Goal: Check status

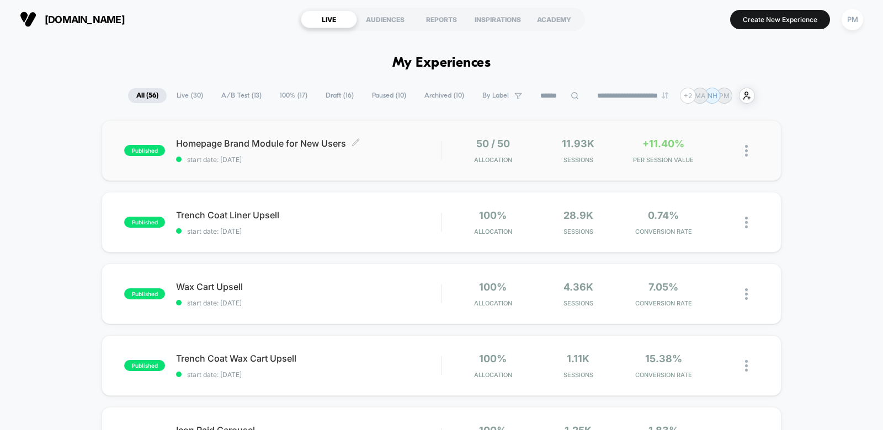
click at [376, 157] on span "start date: [DATE]" at bounding box center [308, 160] width 265 height 8
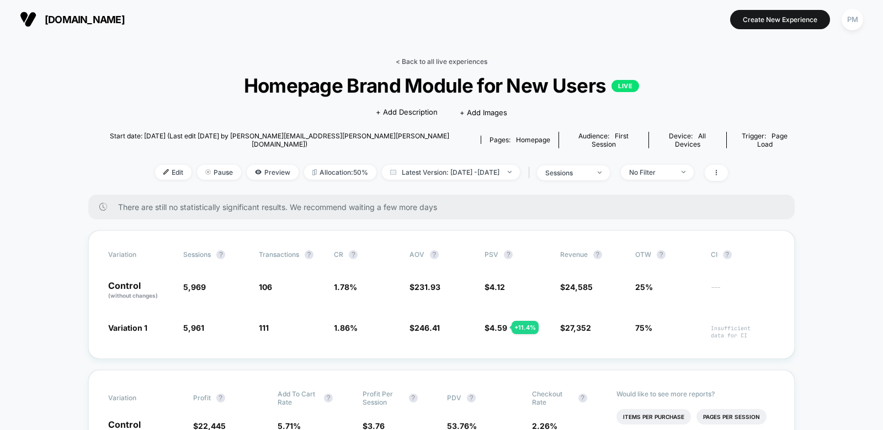
click at [454, 65] on link "< Back to all live experiences" at bounding box center [442, 61] width 92 height 8
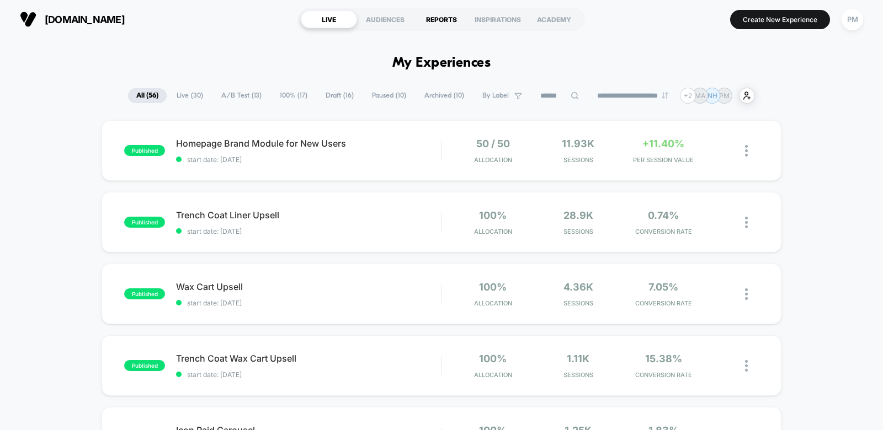
click at [440, 20] on div "REPORTS" at bounding box center [441, 19] width 56 height 18
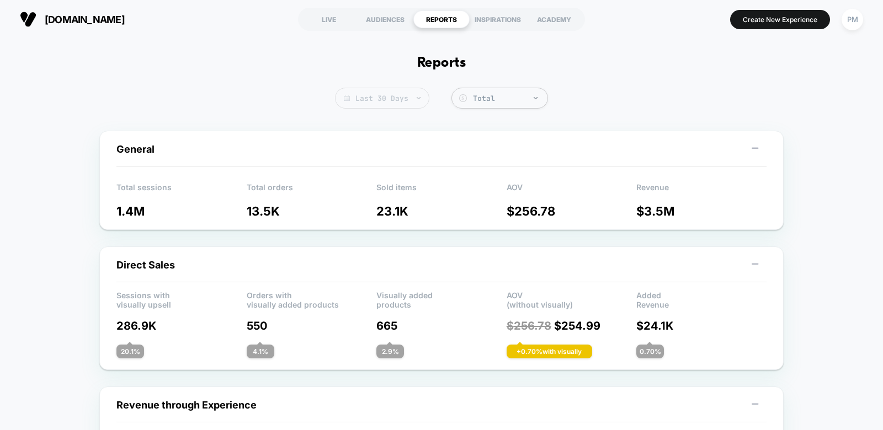
click at [386, 98] on span "Last 30 Days" at bounding box center [382, 98] width 94 height 21
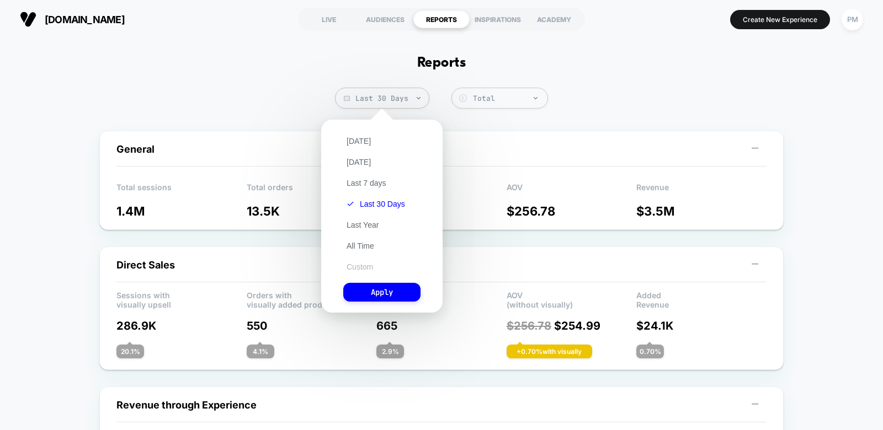
click at [365, 264] on button "Custom" at bounding box center [359, 267] width 33 height 10
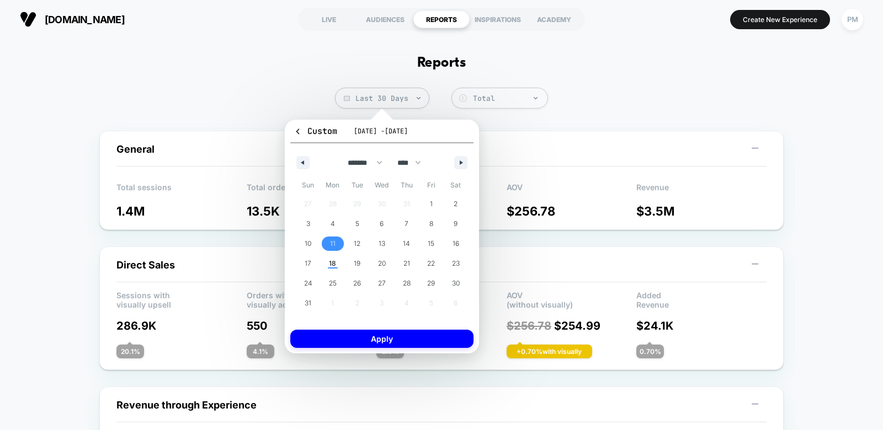
click at [334, 240] on span "11" at bounding box center [333, 244] width 6 height 20
click at [305, 264] on span "17" at bounding box center [308, 264] width 7 height 20
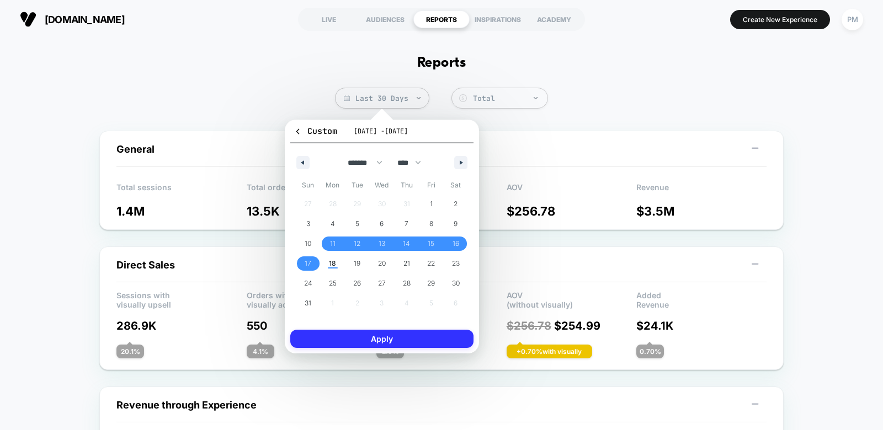
click at [349, 333] on button "Apply" at bounding box center [381, 339] width 183 height 18
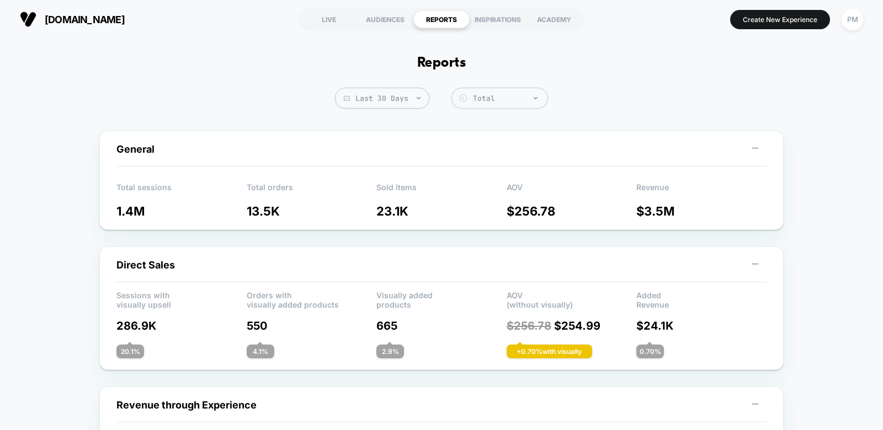
click at [408, 104] on span "Last 30 Days" at bounding box center [382, 98] width 94 height 21
select select "*"
select select "****"
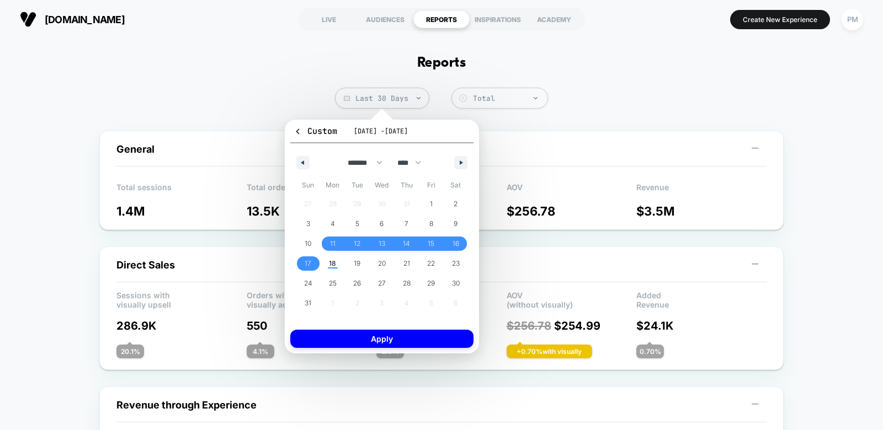
click at [376, 348] on div "Custom [DATE] - [DATE] ******* ******** ***** ***** *** **** **** ****** ******…" at bounding box center [382, 237] width 194 height 234
click at [375, 343] on button "Apply" at bounding box center [381, 339] width 183 height 18
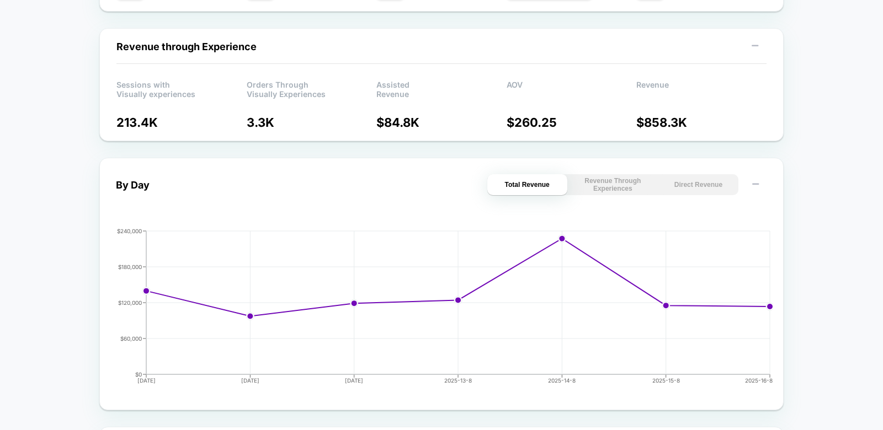
scroll to position [462, 0]
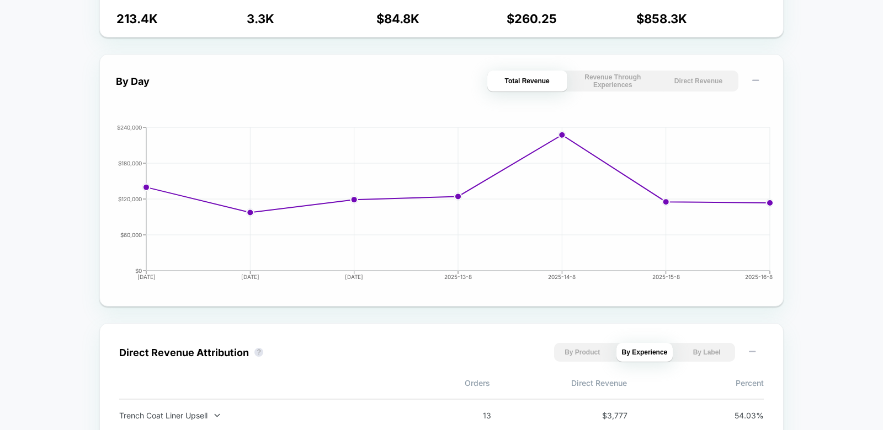
click at [691, 78] on button "Direct Revenue" at bounding box center [698, 81] width 80 height 21
